Goal: Task Accomplishment & Management: Complete application form

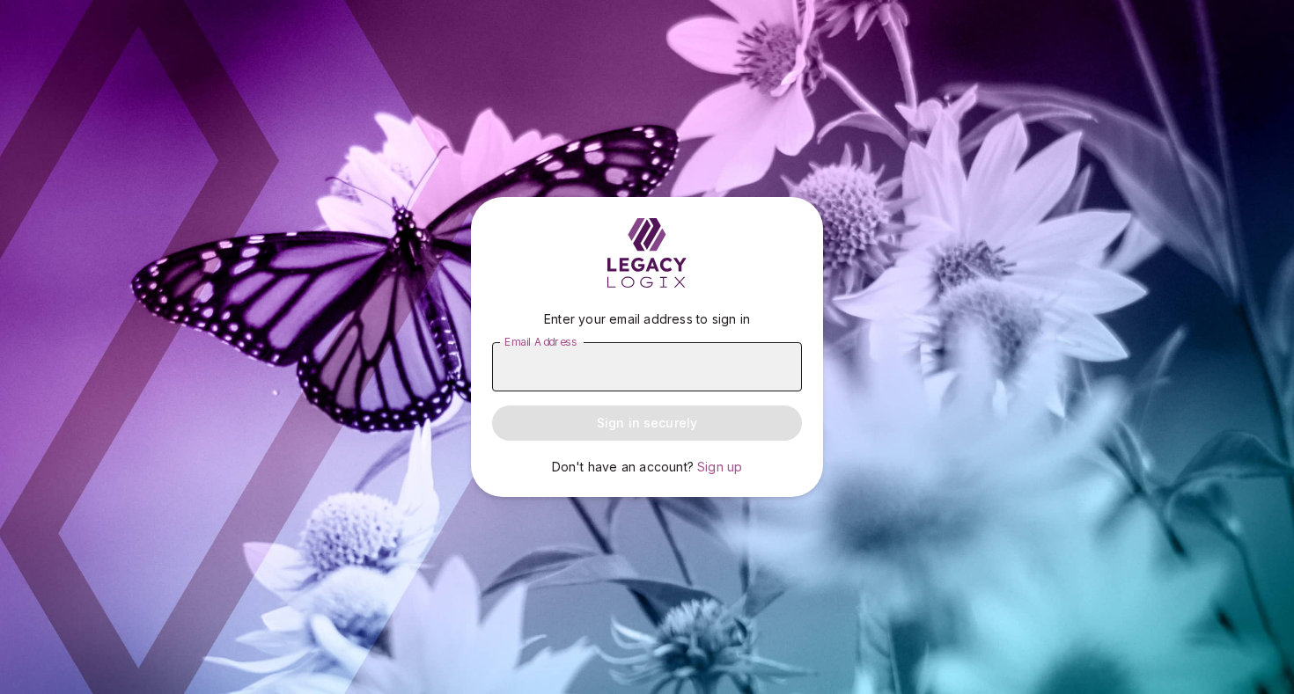
click at [682, 370] on input "Email Address" at bounding box center [647, 366] width 310 height 49
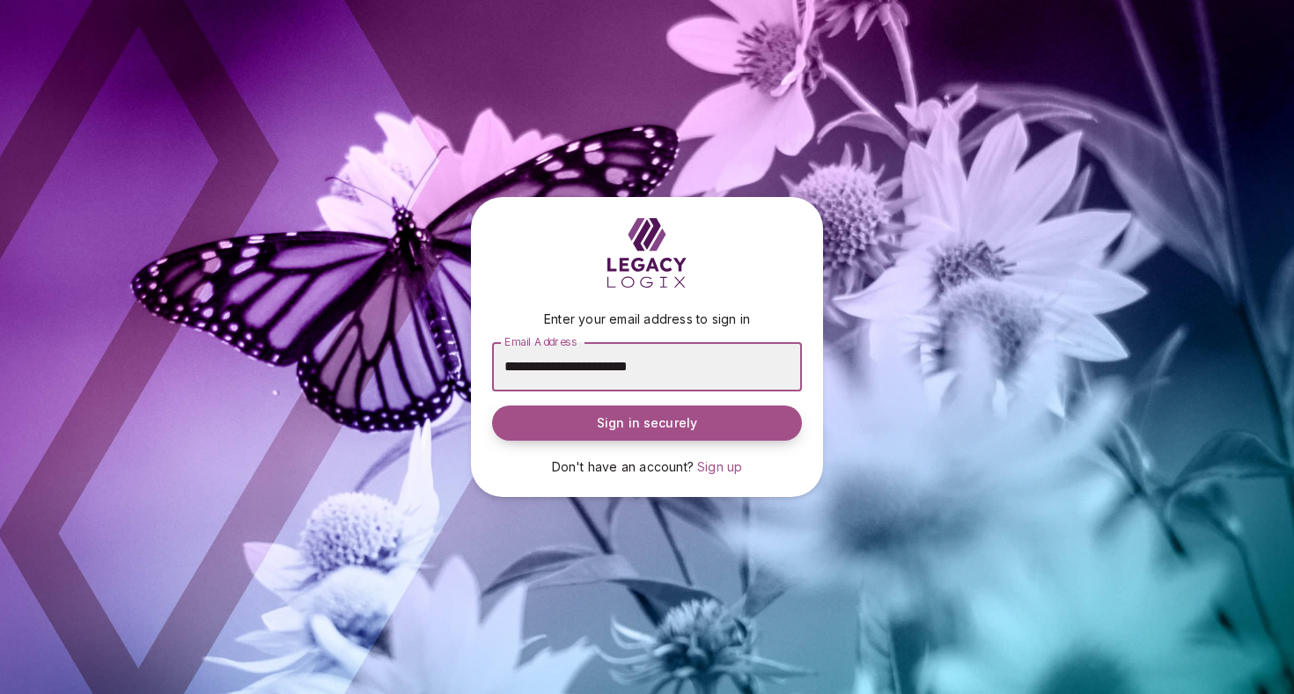
type input "**********"
click at [684, 428] on span "Sign in securely" at bounding box center [647, 424] width 100 height 18
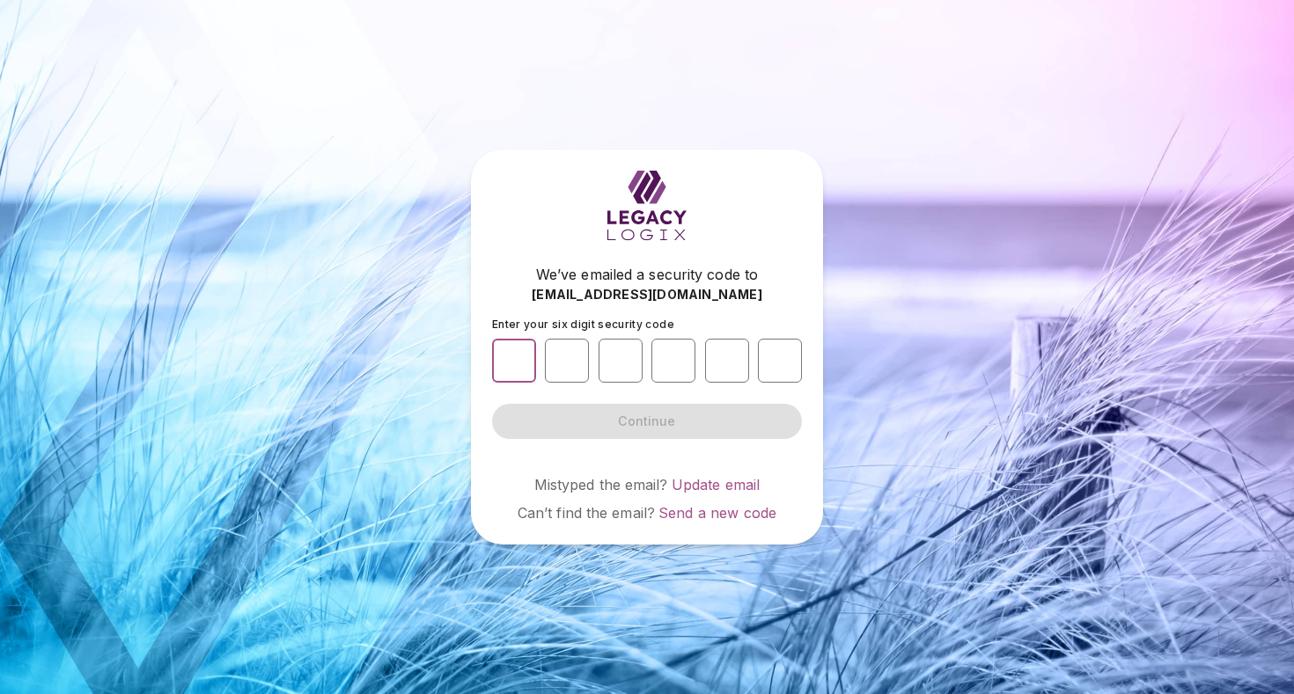
click at [512, 359] on input "number" at bounding box center [514, 361] width 44 height 44
type input "*"
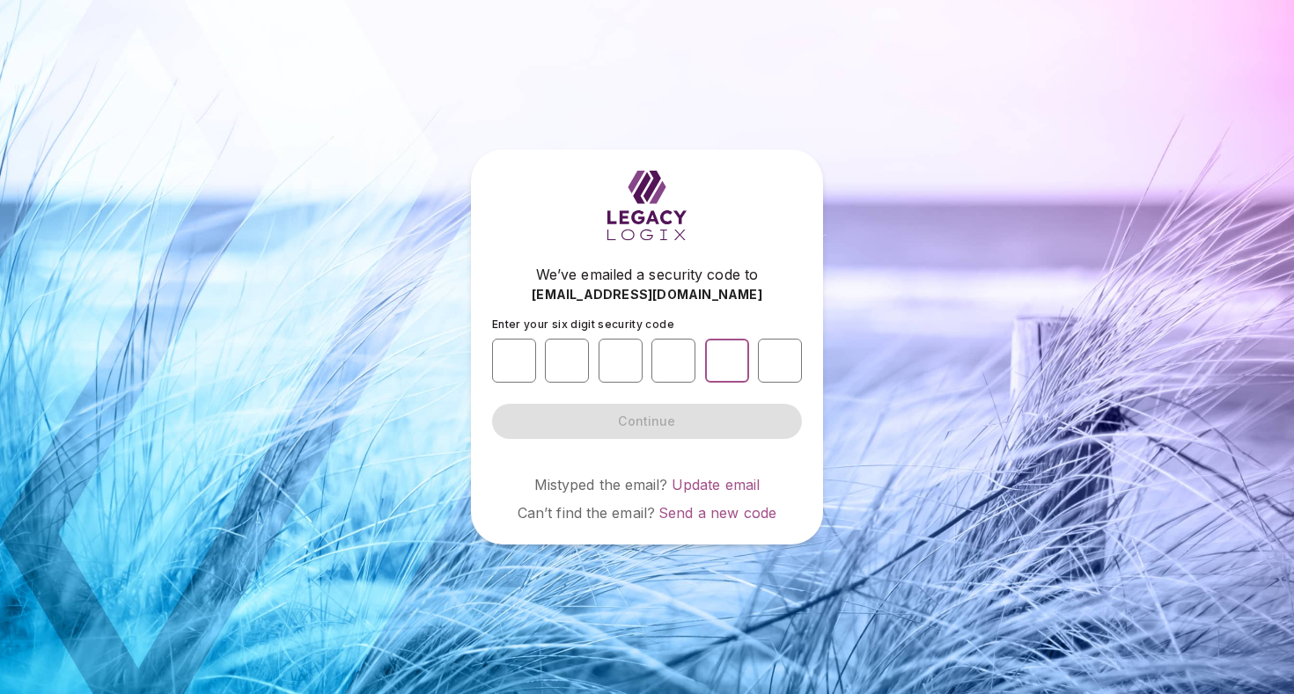
type input "*"
click at [647, 421] on button "Continue" at bounding box center [647, 421] width 310 height 35
click at [648, 417] on form "Enter your six digit security code * * * * * * Continue" at bounding box center [647, 378] width 310 height 121
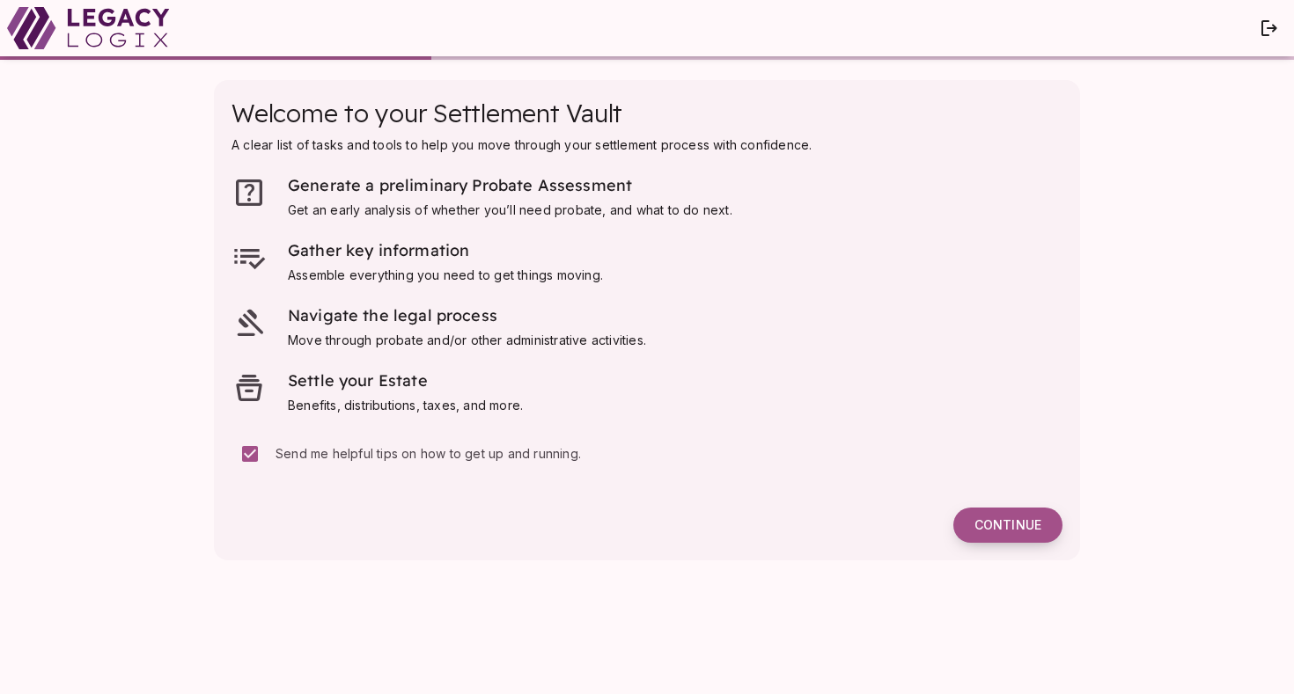
click at [1007, 527] on span "Continue" at bounding box center [1007, 526] width 67 height 16
